Goal: Task Accomplishment & Management: Manage account settings

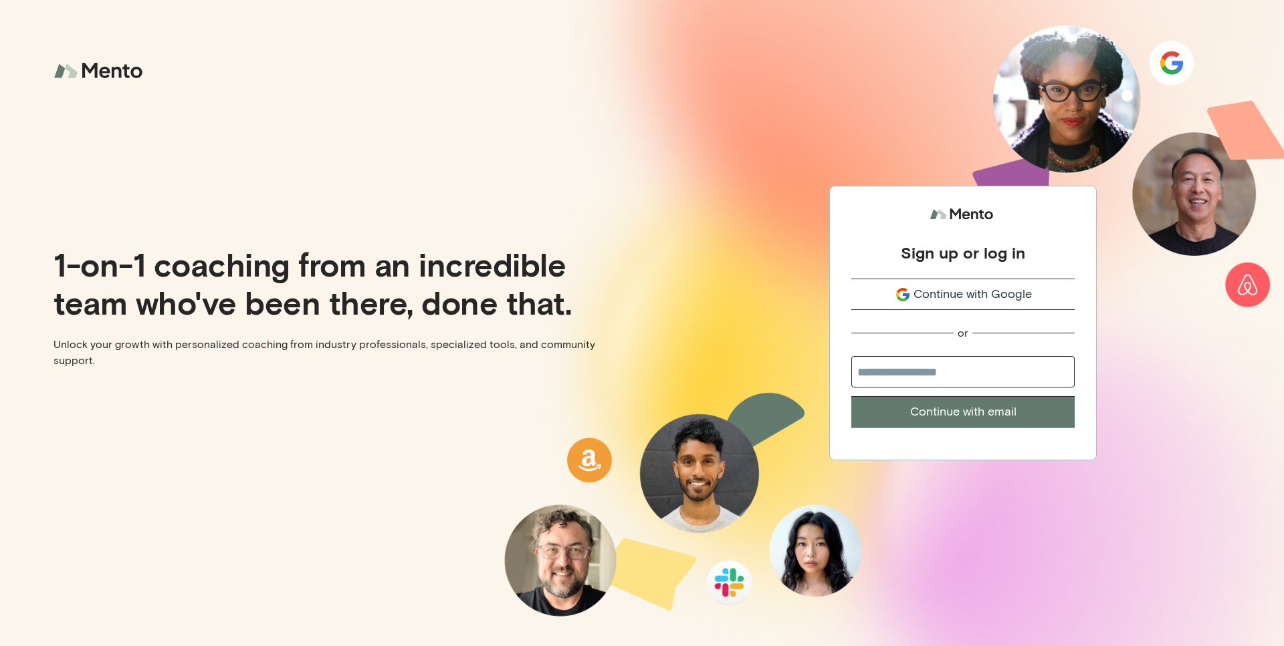
click at [937, 376] on input "email" at bounding box center [962, 371] width 223 height 31
type input "**********"
click at [851, 396] on button "Continue with email" at bounding box center [962, 411] width 223 height 31
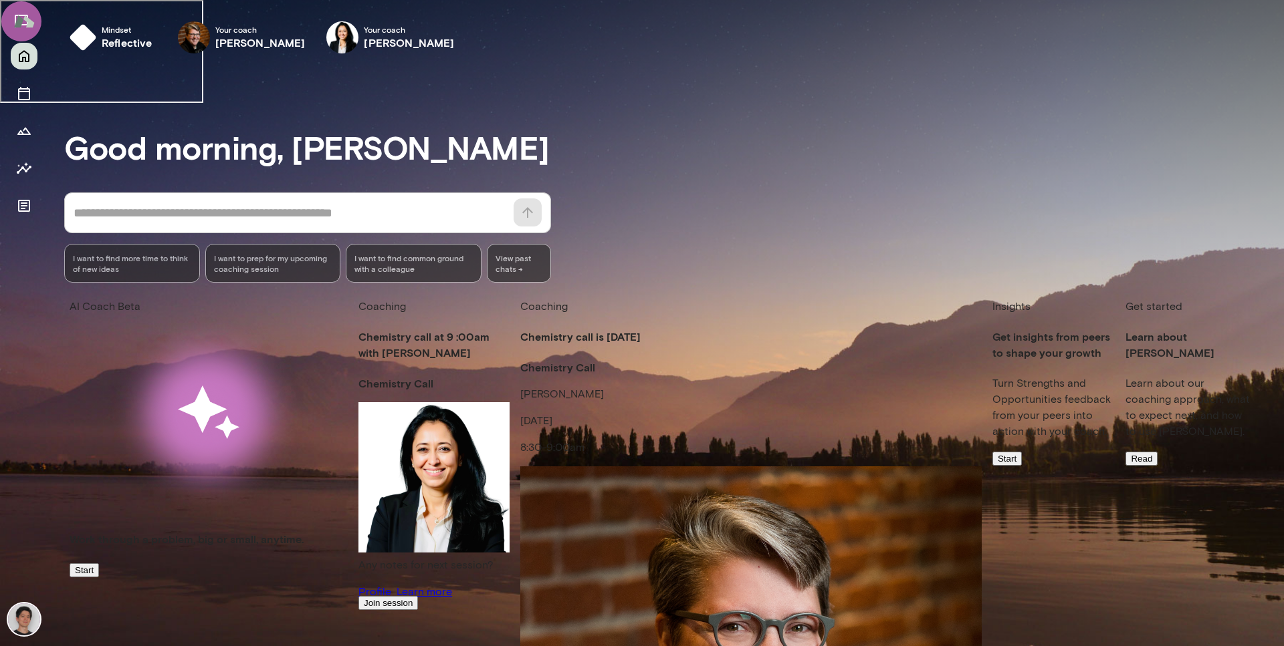
click at [14, 25] on img at bounding box center [20, 20] width 55 height 55
